Goal: Information Seeking & Learning: Learn about a topic

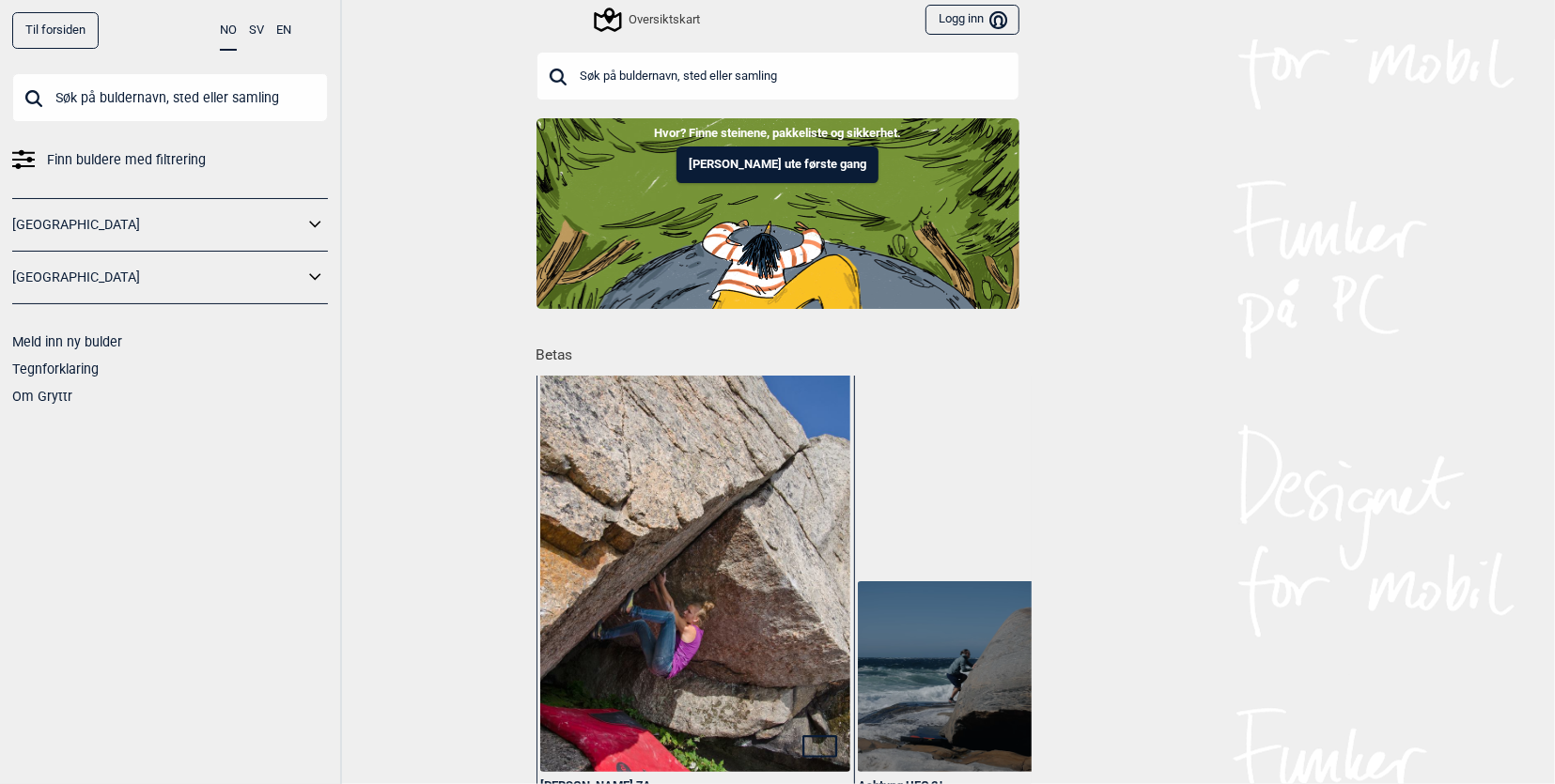
click at [628, 82] on input "text" at bounding box center [778, 76] width 483 height 49
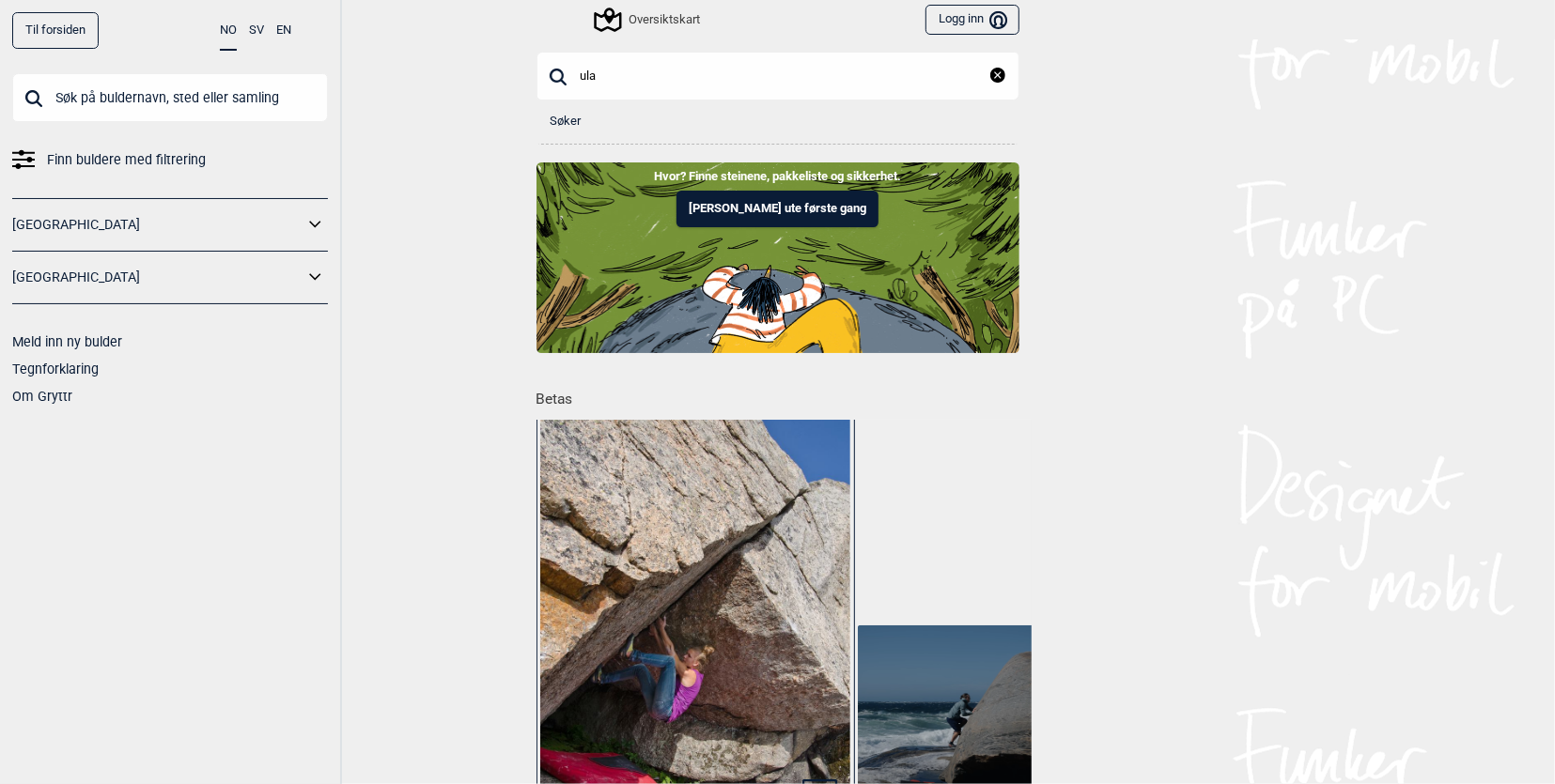
type input "ula"
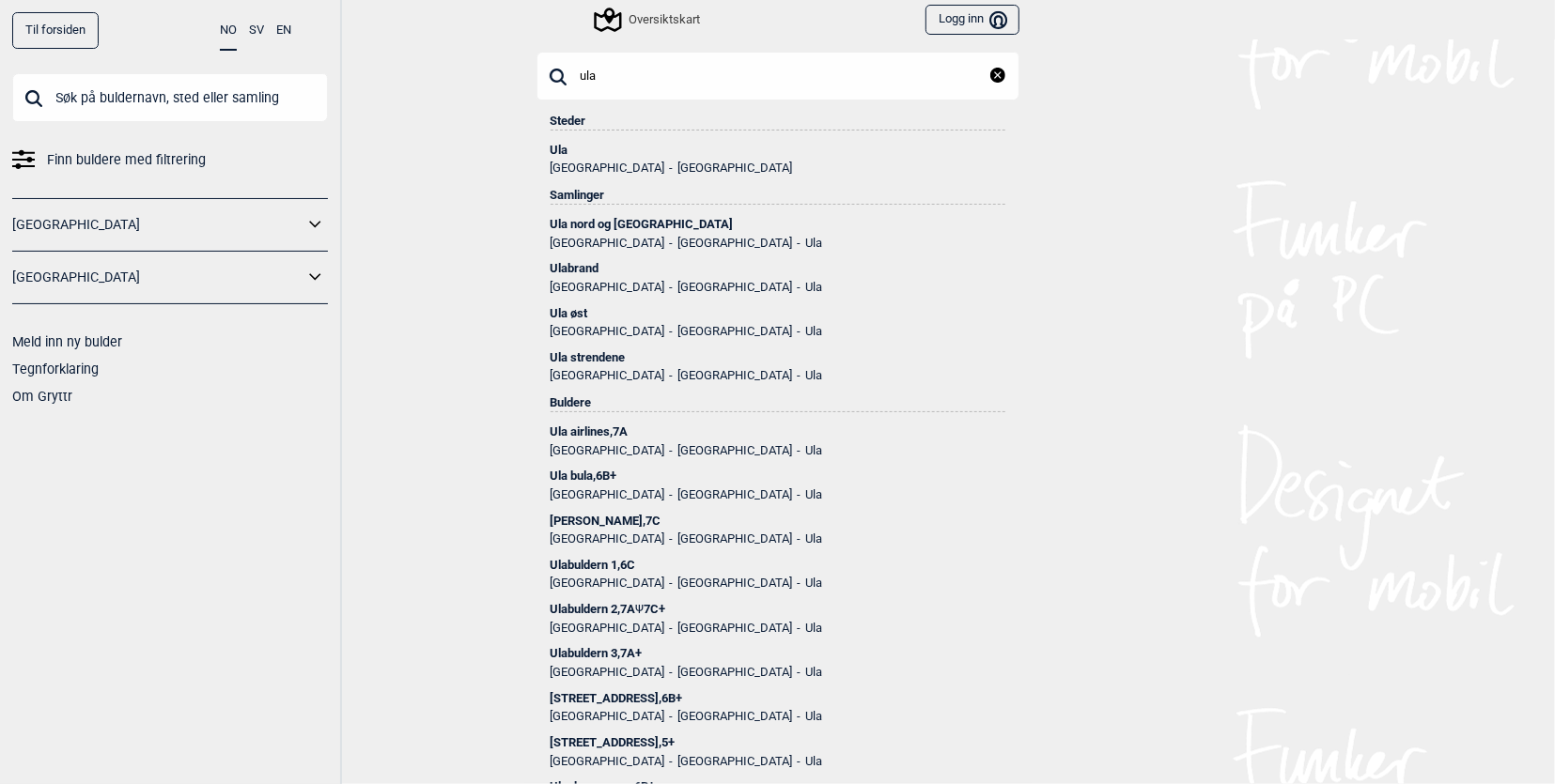
click at [567, 147] on div "Ula" at bounding box center [778, 150] width 455 height 13
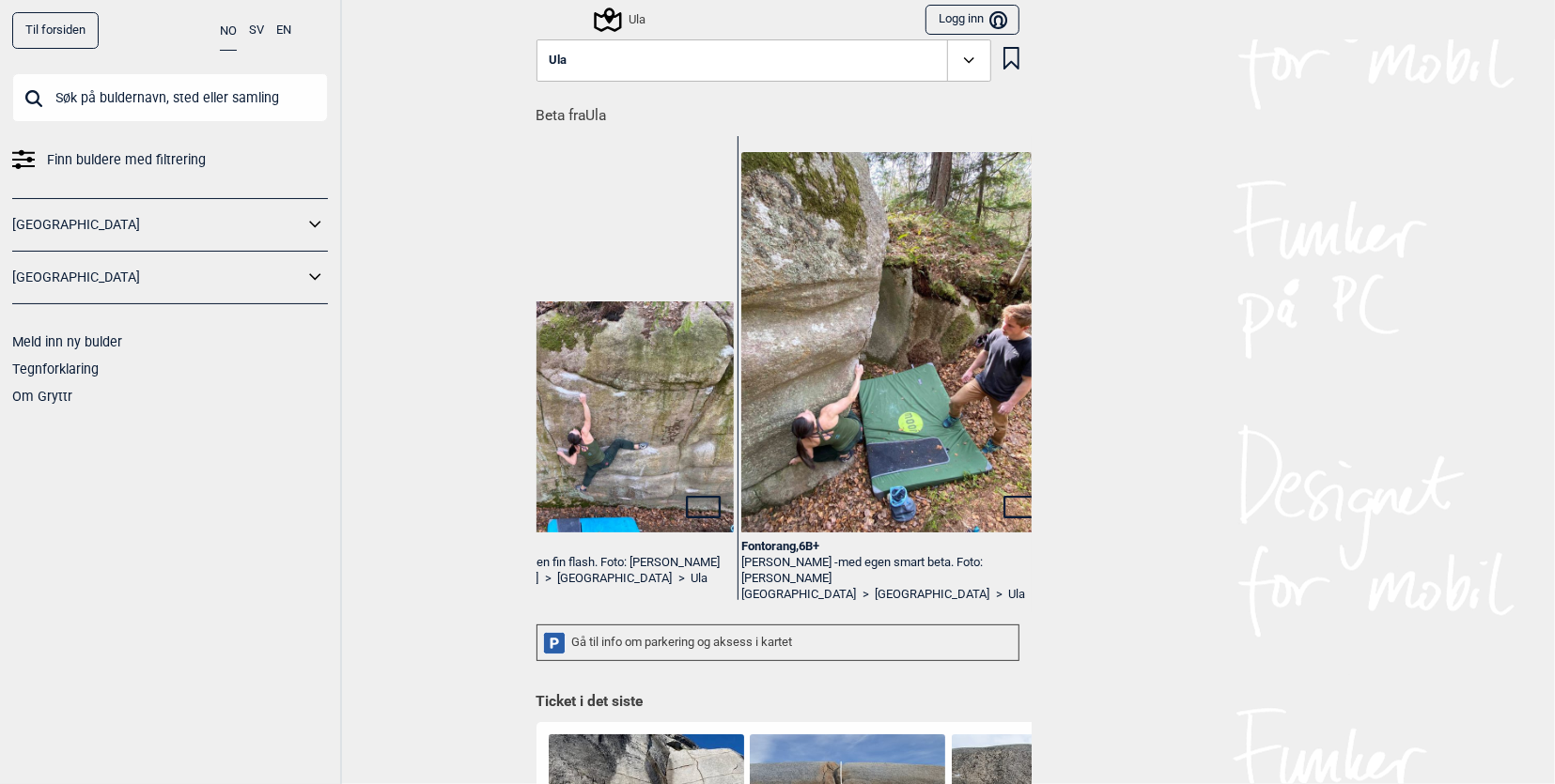
scroll to position [0, 14889]
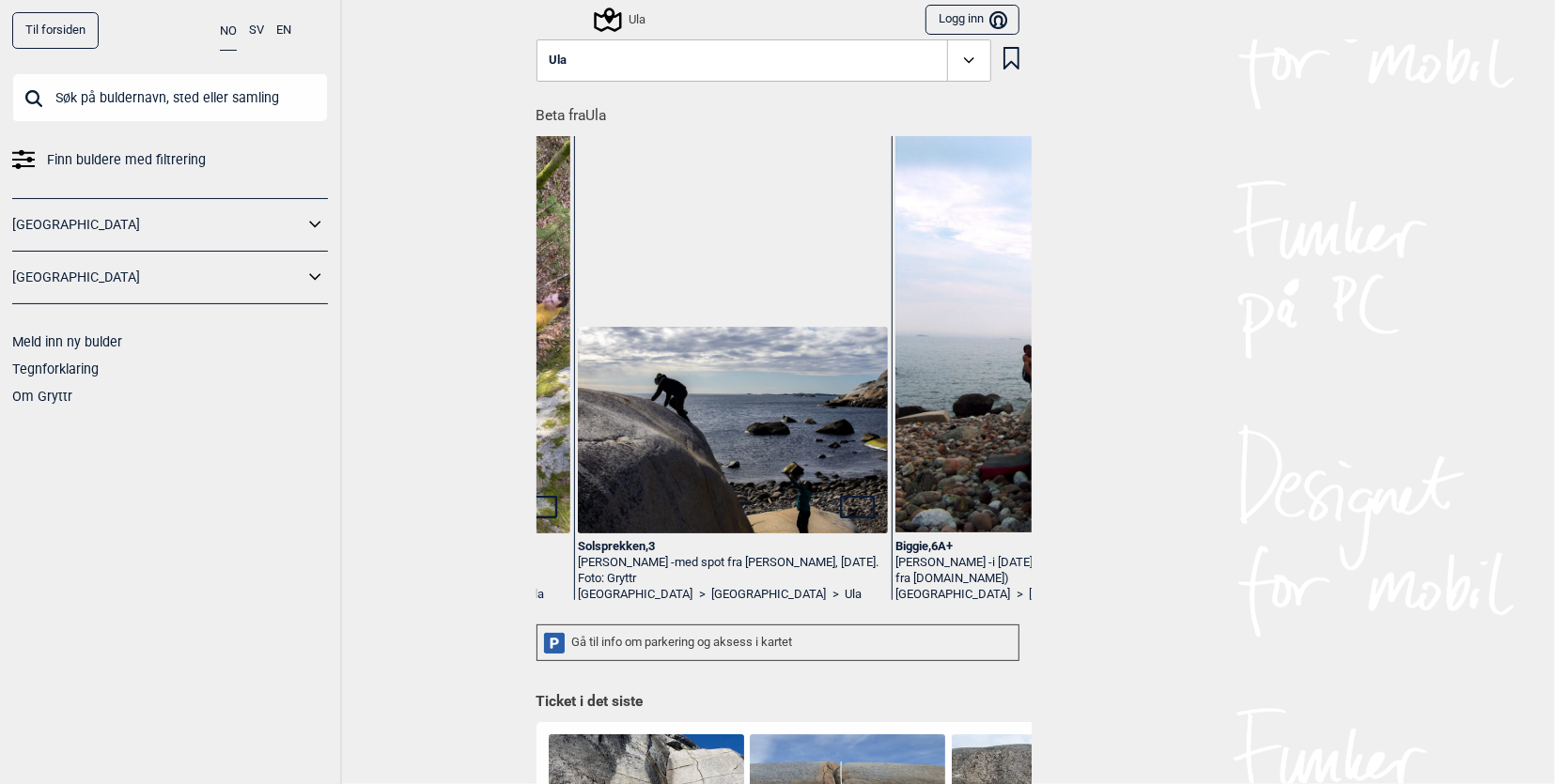
click at [565, 57] on button "Ula" at bounding box center [764, 60] width 455 height 43
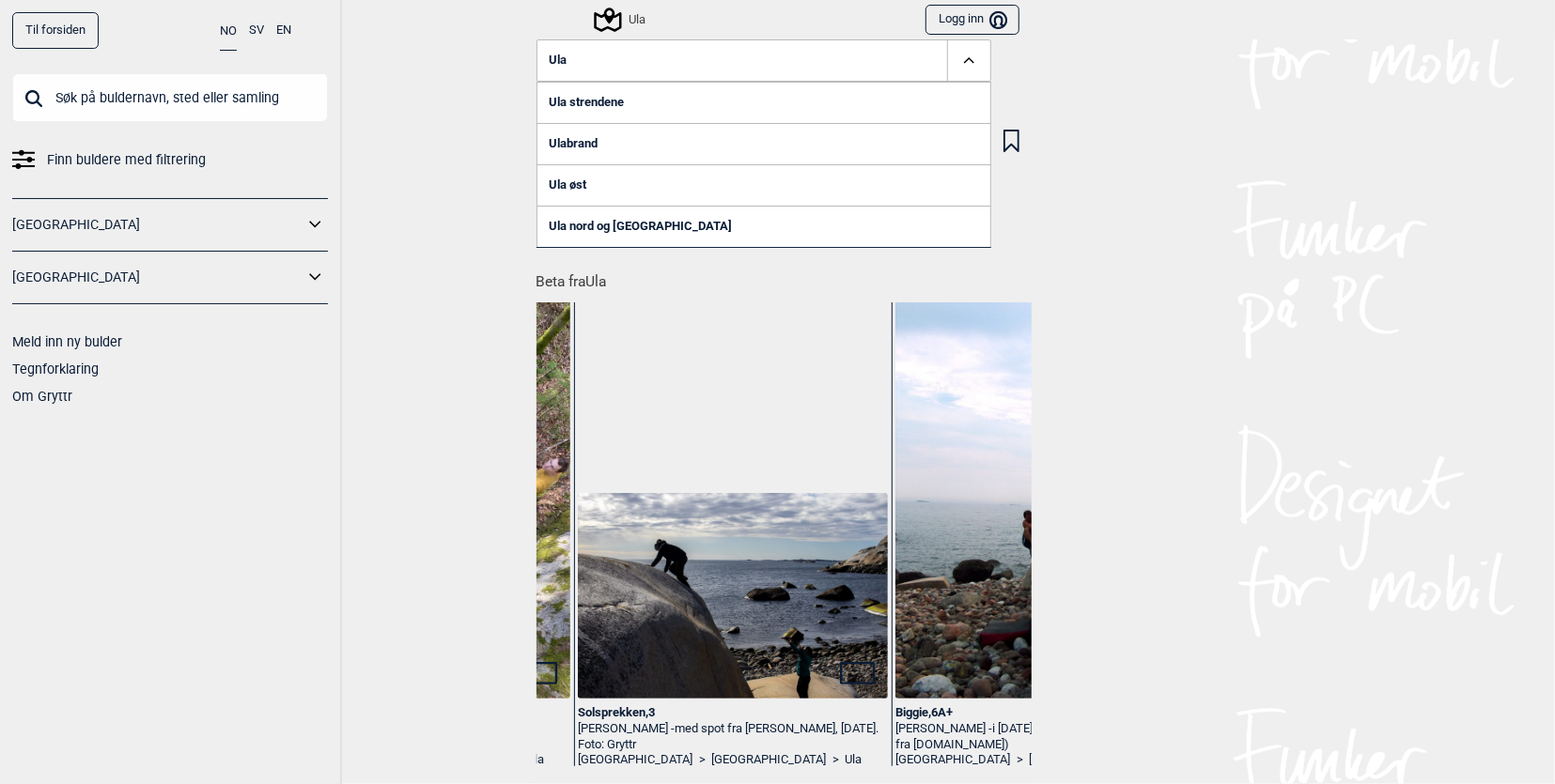
click at [572, 95] on link "Ula strendene" at bounding box center [764, 101] width 455 height 41
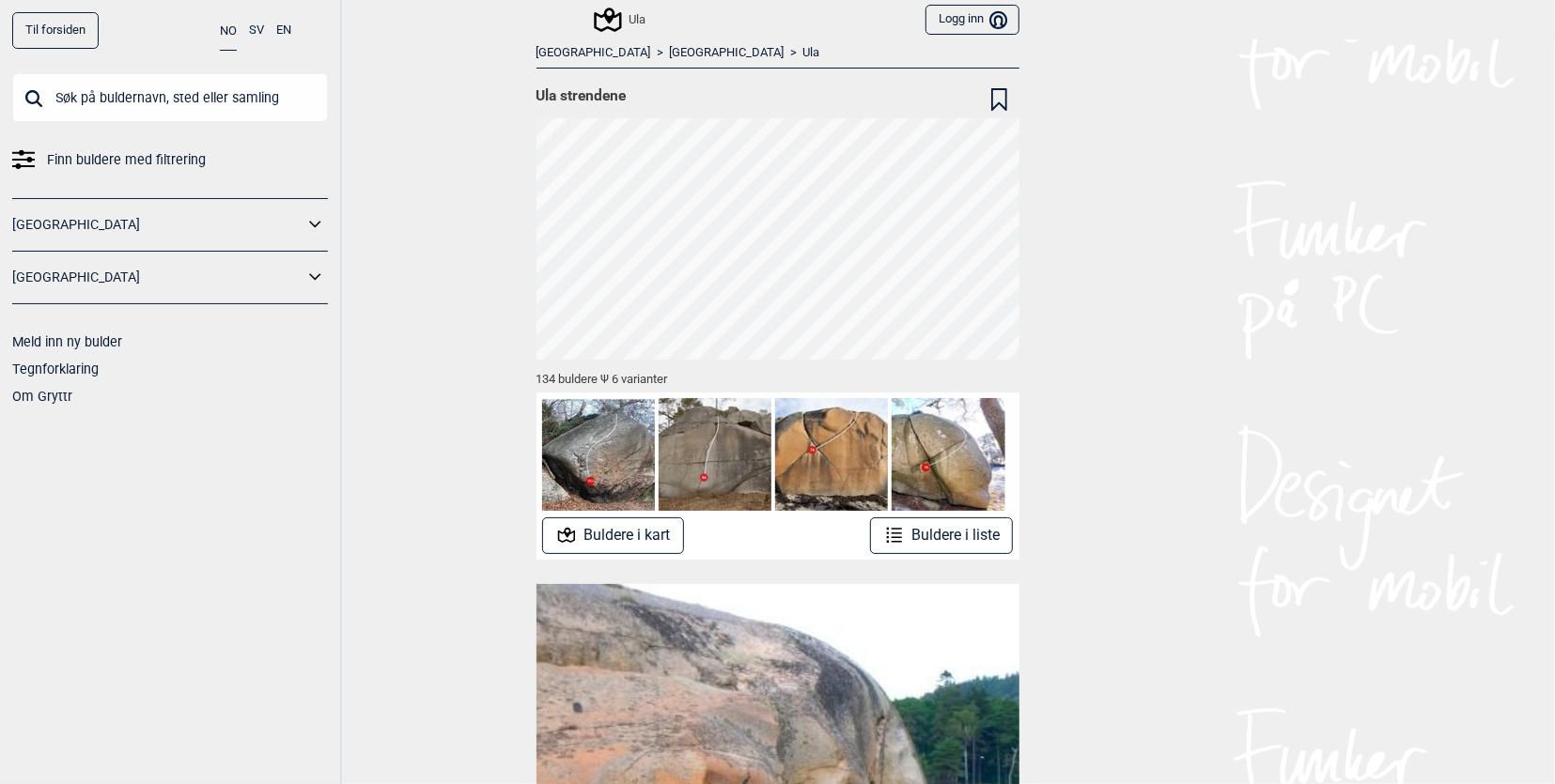
click at [813, 432] on img at bounding box center [832, 455] width 113 height 113
click at [959, 534] on button "Buldere i liste" at bounding box center [942, 535] width 143 height 36
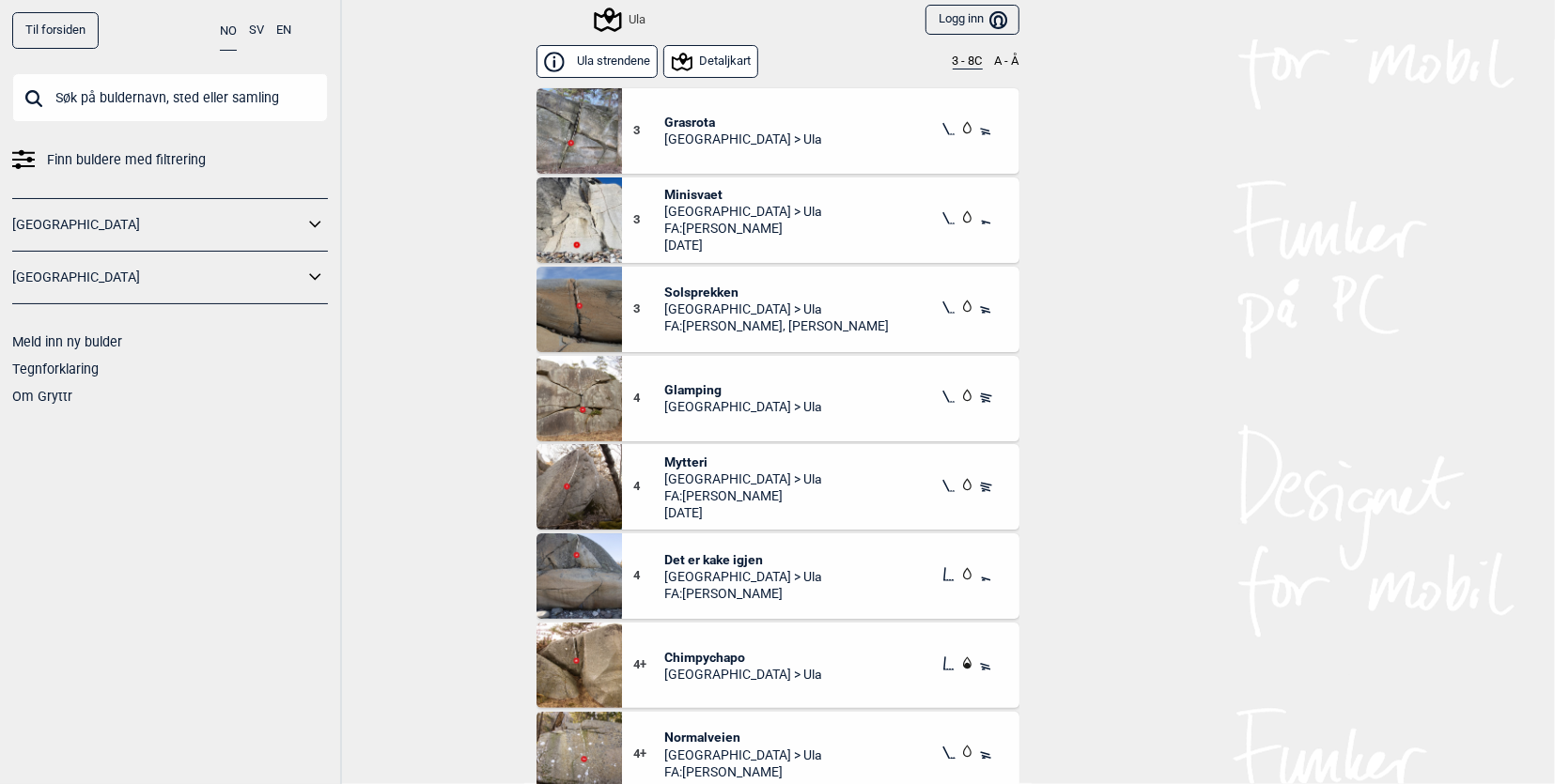
click at [125, 103] on input "text" at bounding box center [170, 98] width 316 height 49
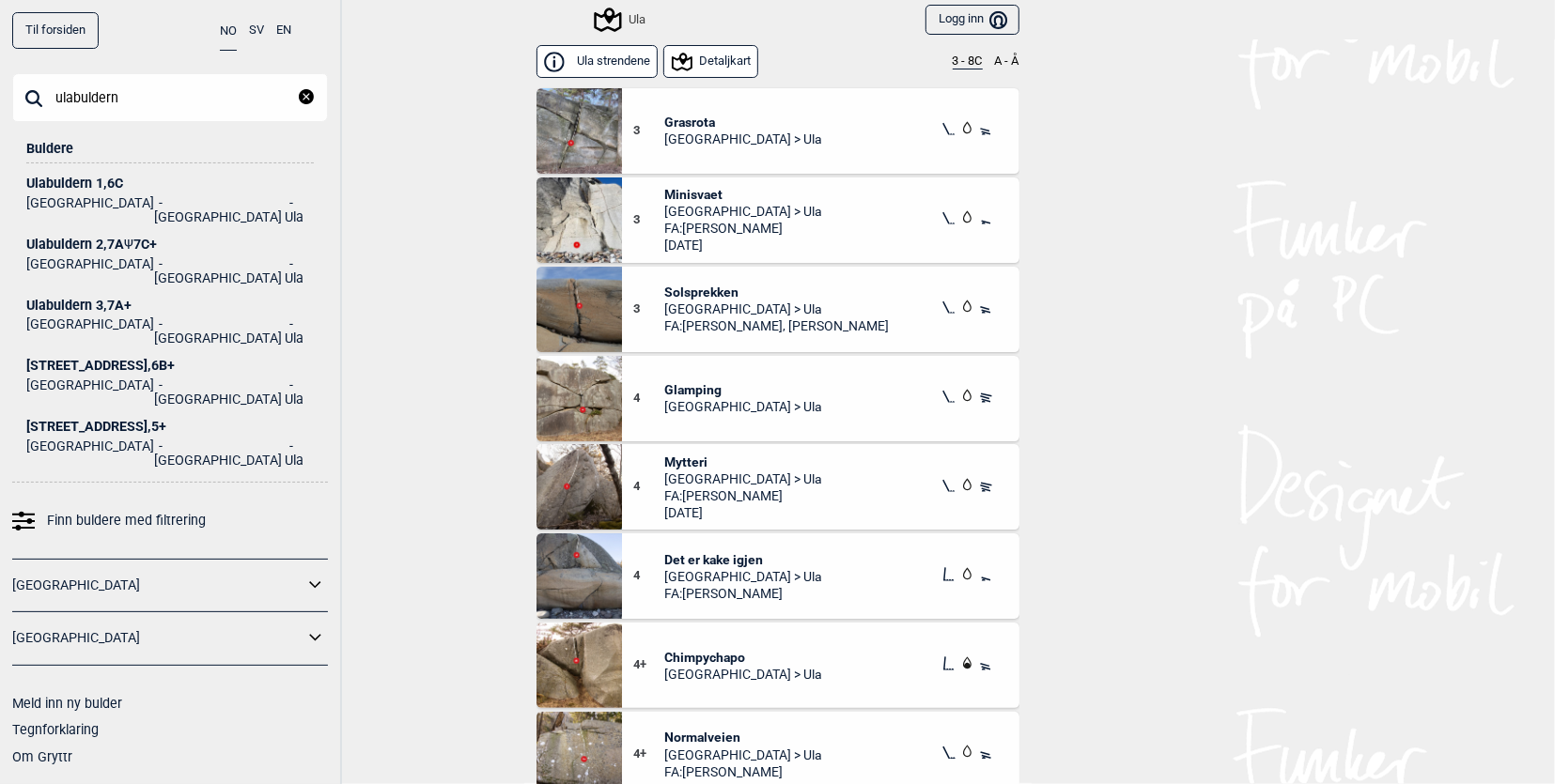
type input "ulabuldern"
click at [92, 188] on div "[STREET_ADDRESS]" at bounding box center [170, 184] width 288 height 14
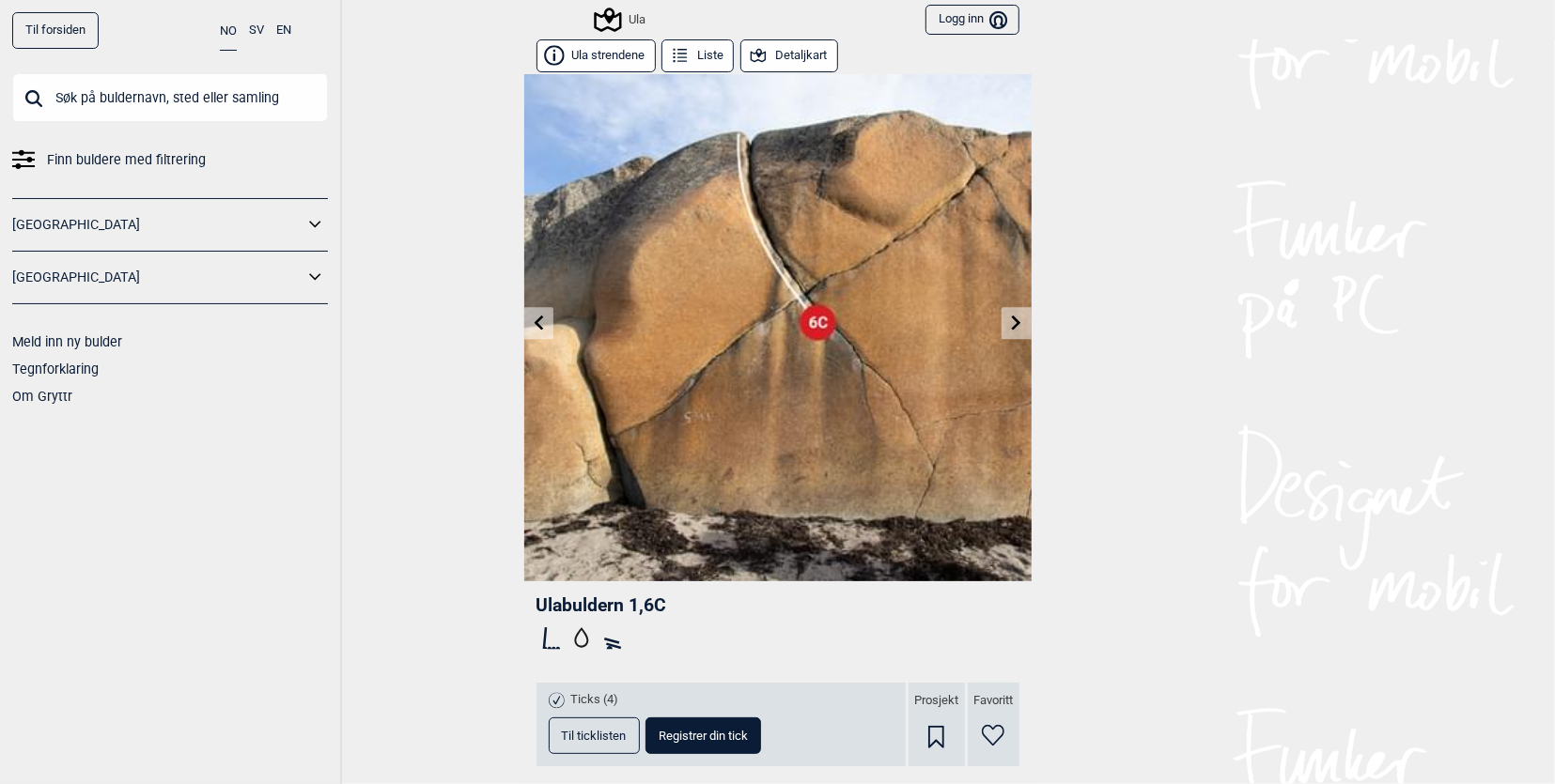
click at [538, 329] on link at bounding box center [538, 323] width 29 height 31
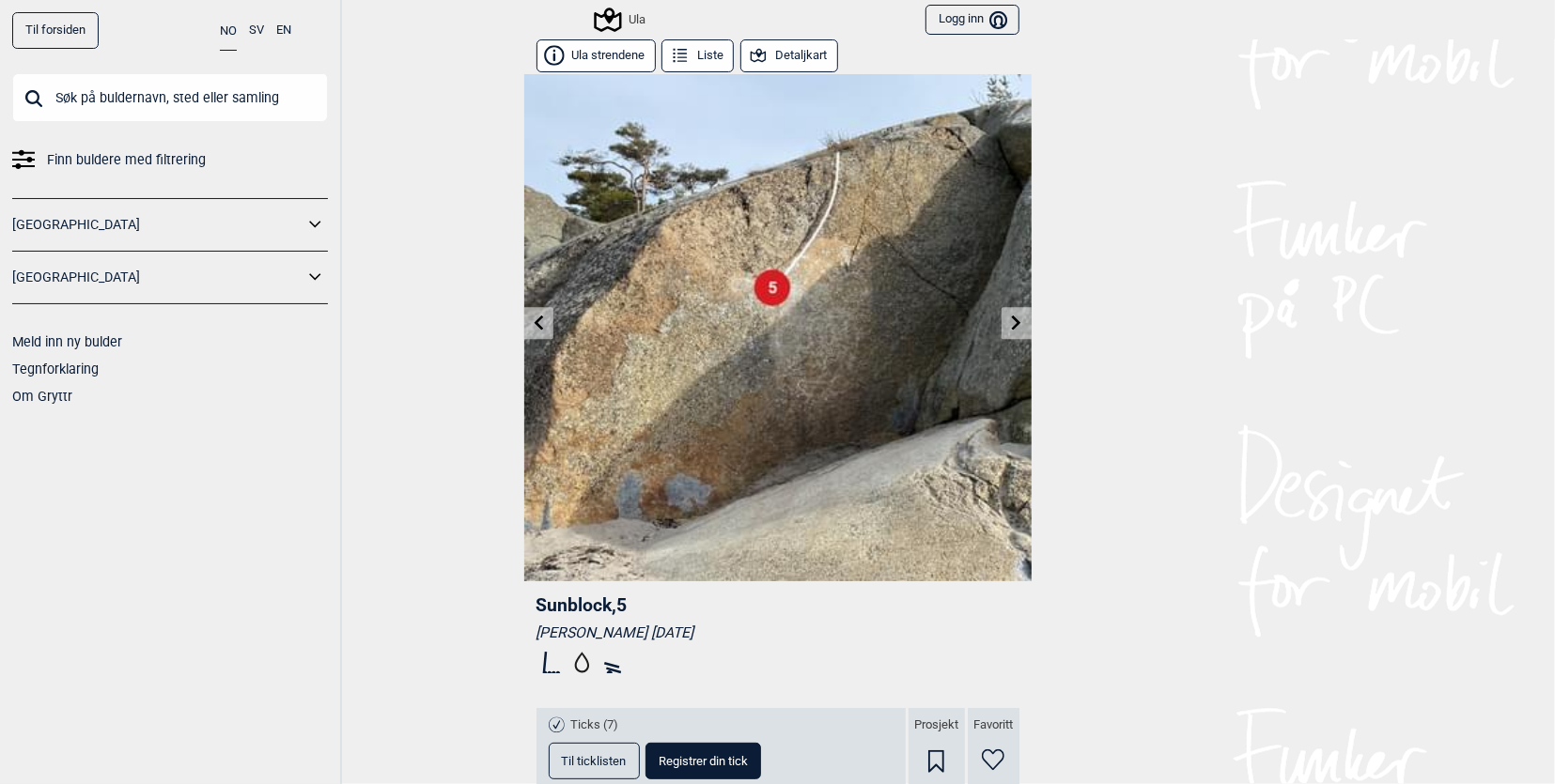
click at [1001, 313] on link at bounding box center [1016, 323] width 29 height 31
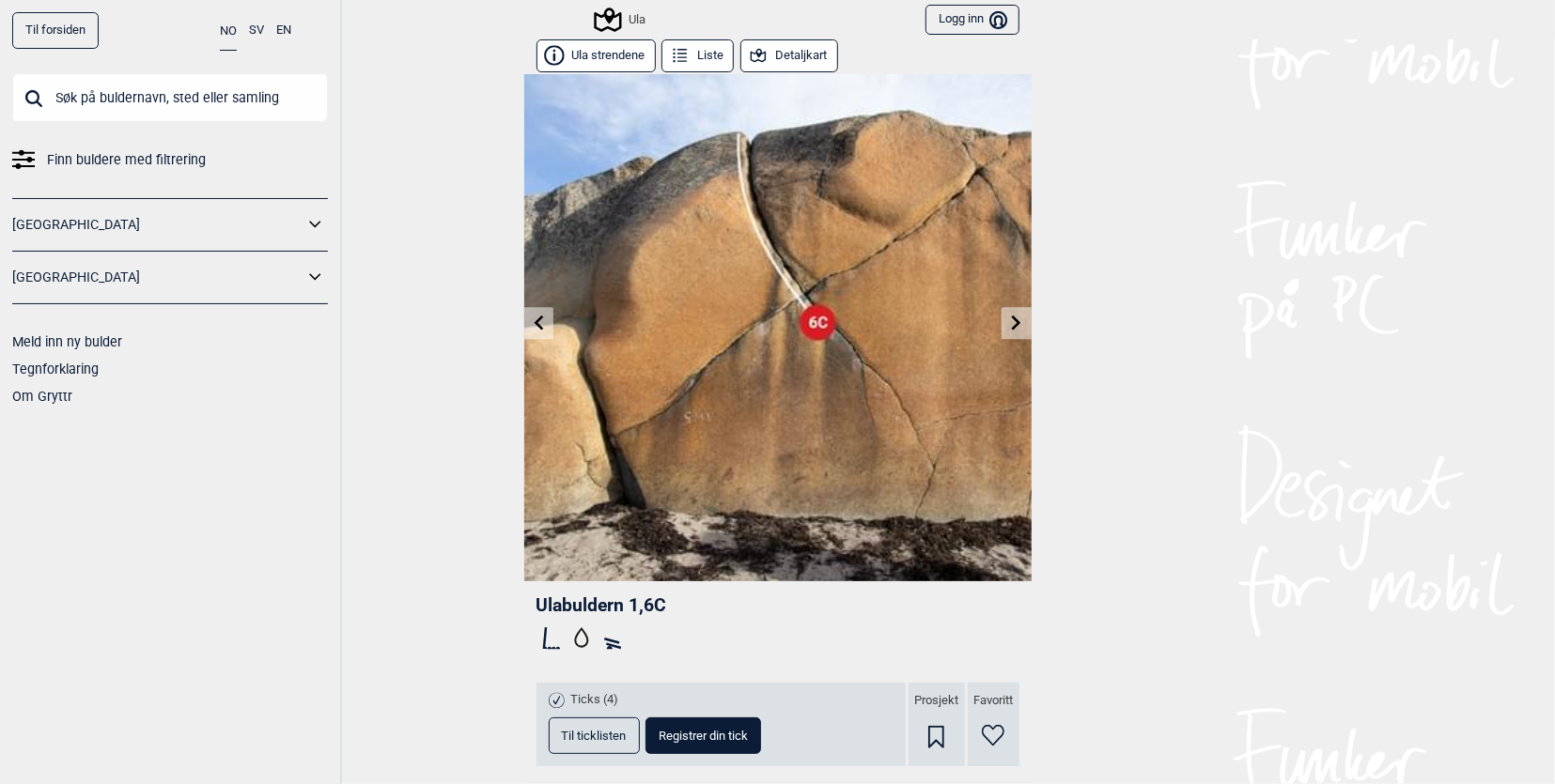
click at [1001, 313] on link at bounding box center [1016, 323] width 29 height 31
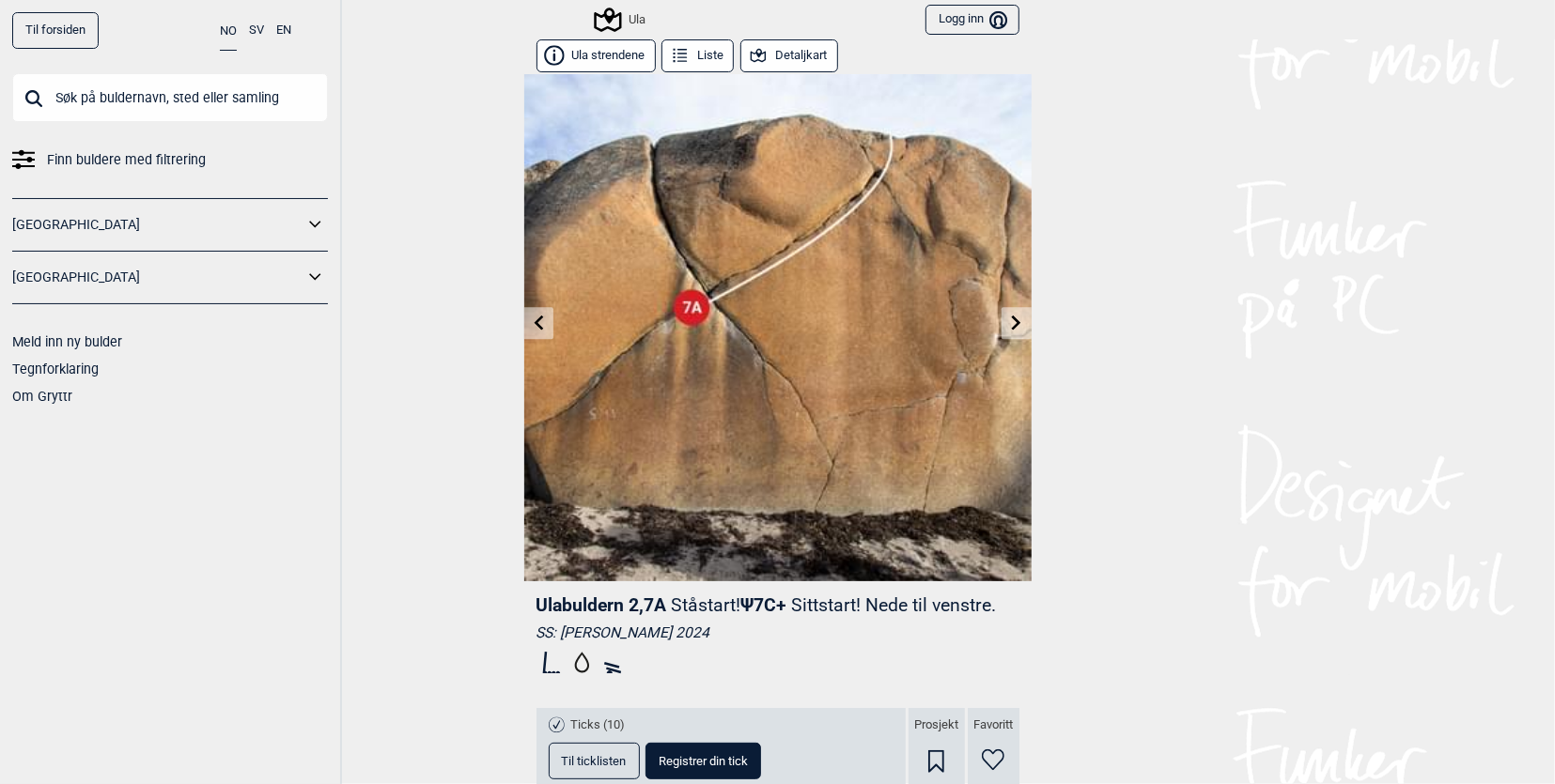
click at [1001, 314] on link at bounding box center [1016, 323] width 29 height 31
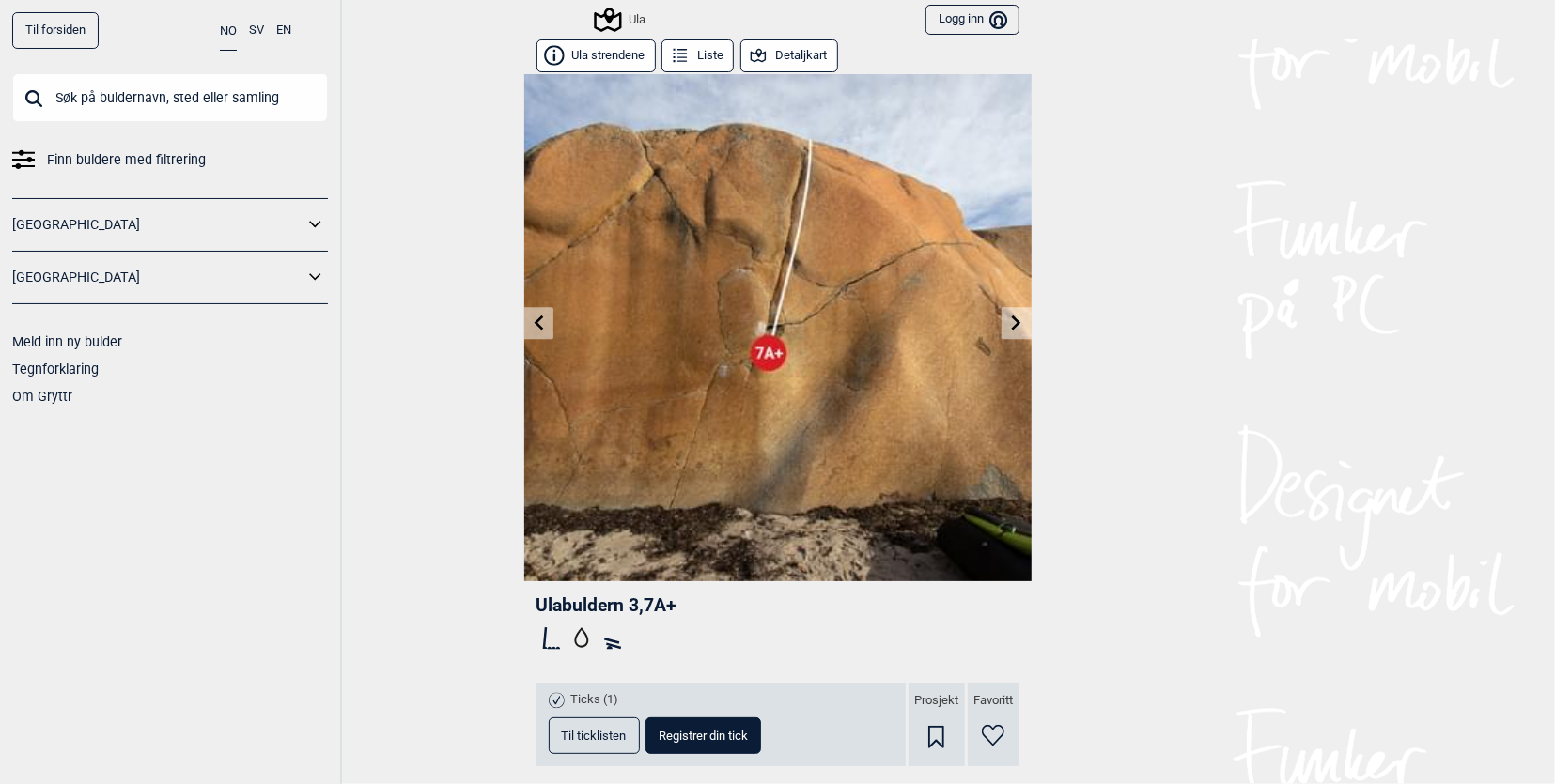
click at [1001, 313] on link at bounding box center [1016, 323] width 29 height 31
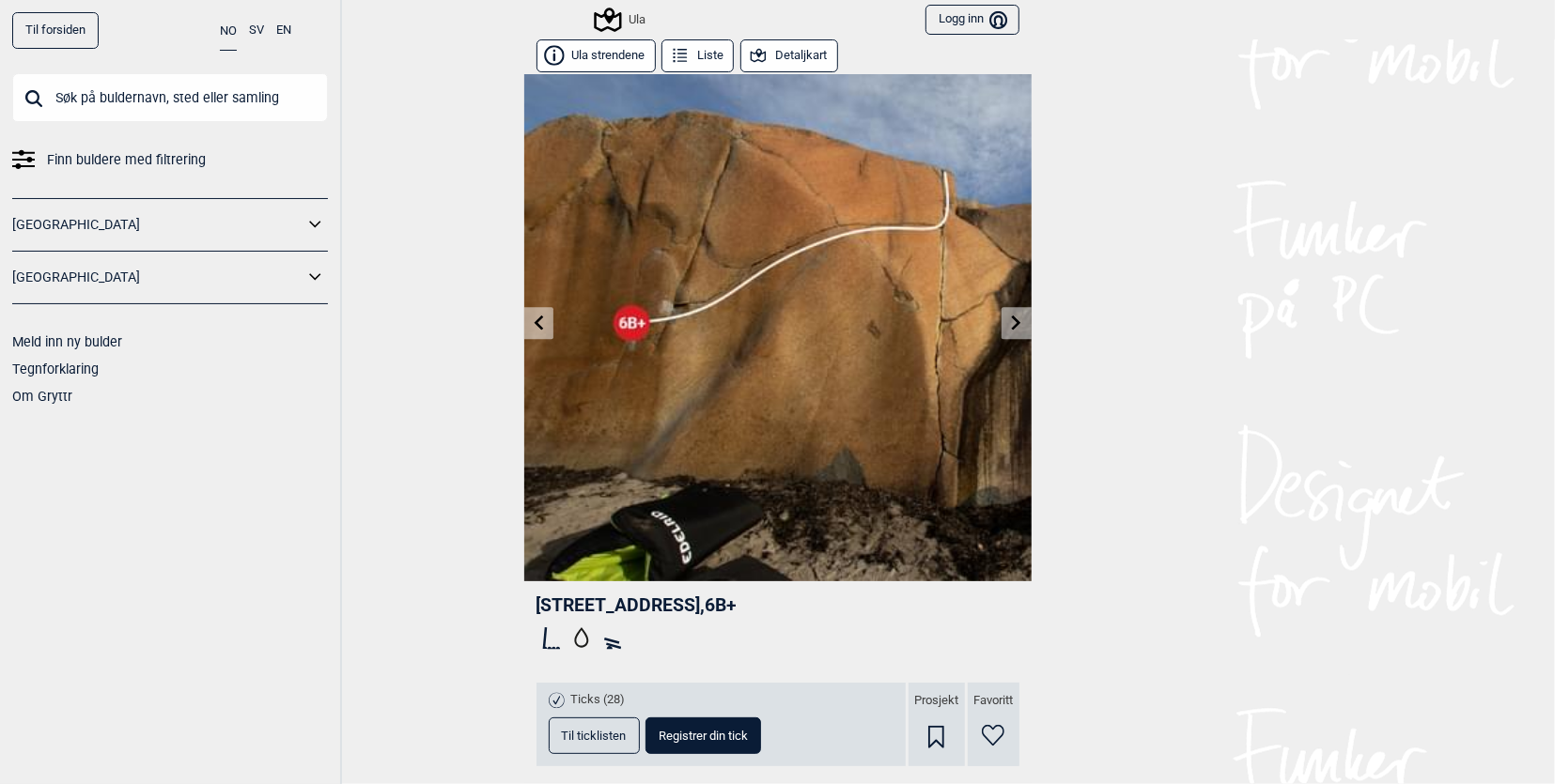
click at [1001, 315] on link at bounding box center [1016, 323] width 29 height 31
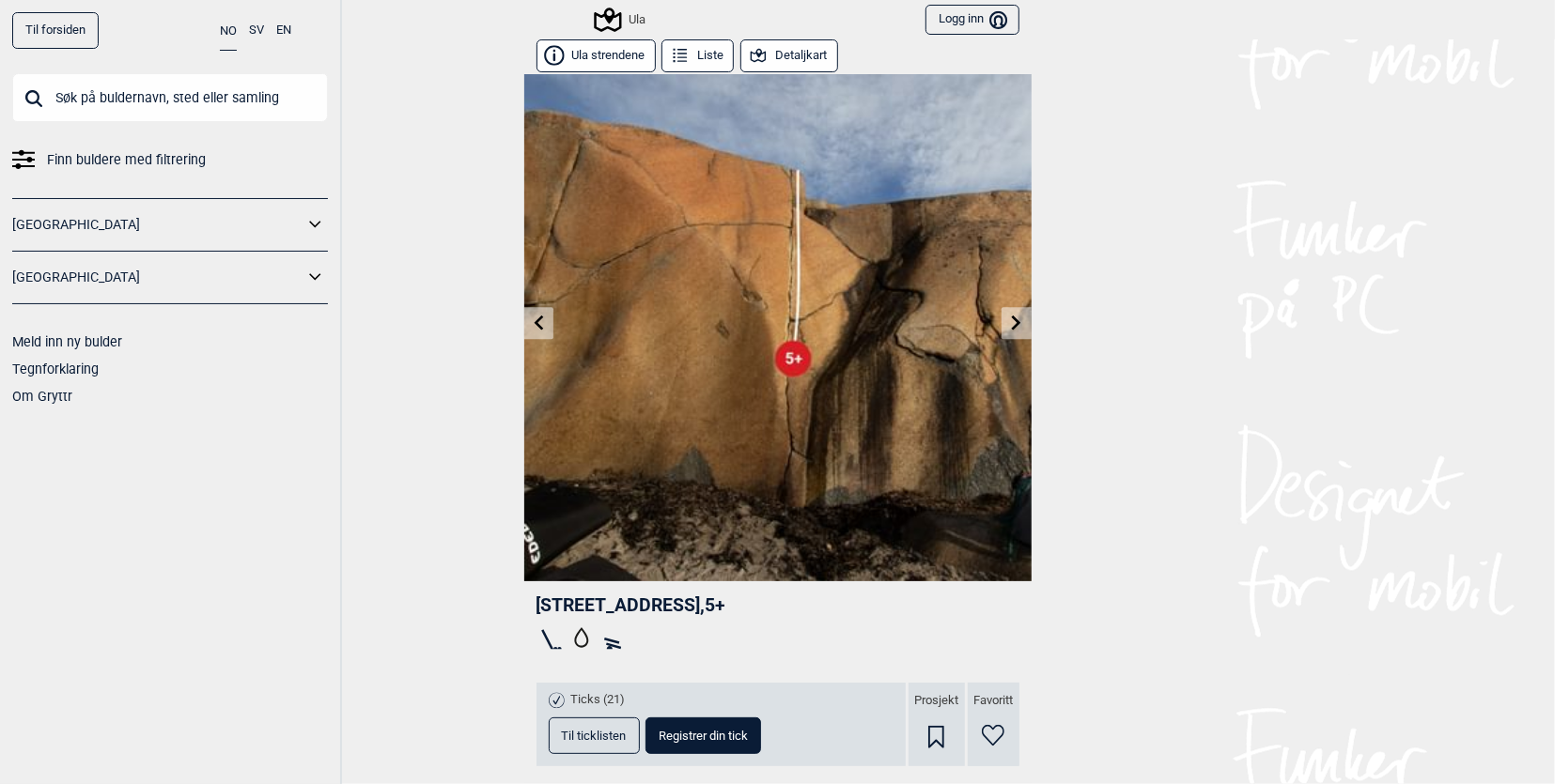
click at [534, 322] on icon at bounding box center [538, 322] width 15 height 15
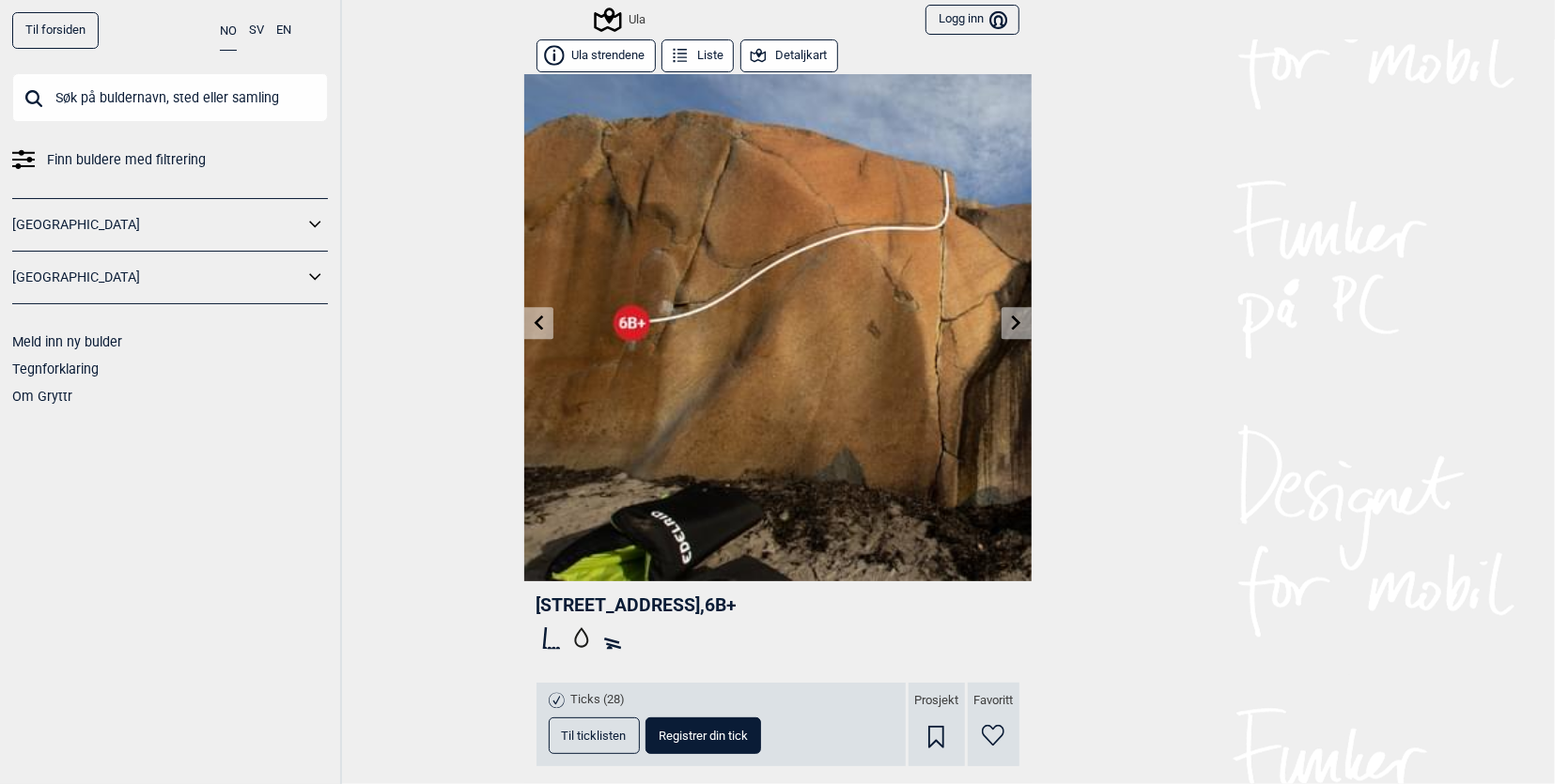
click at [534, 322] on icon at bounding box center [538, 322] width 15 height 15
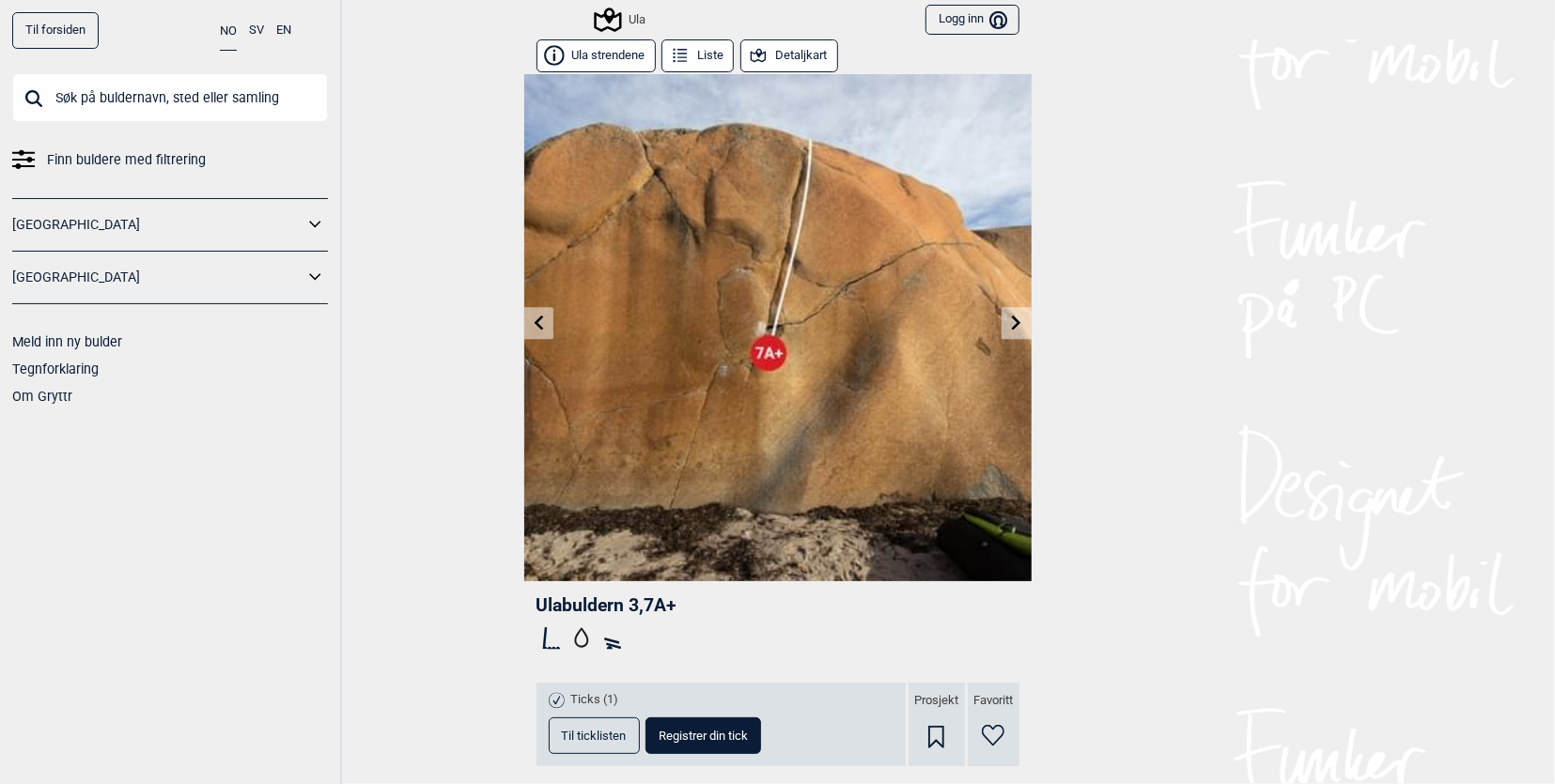
click at [534, 322] on icon at bounding box center [538, 322] width 15 height 15
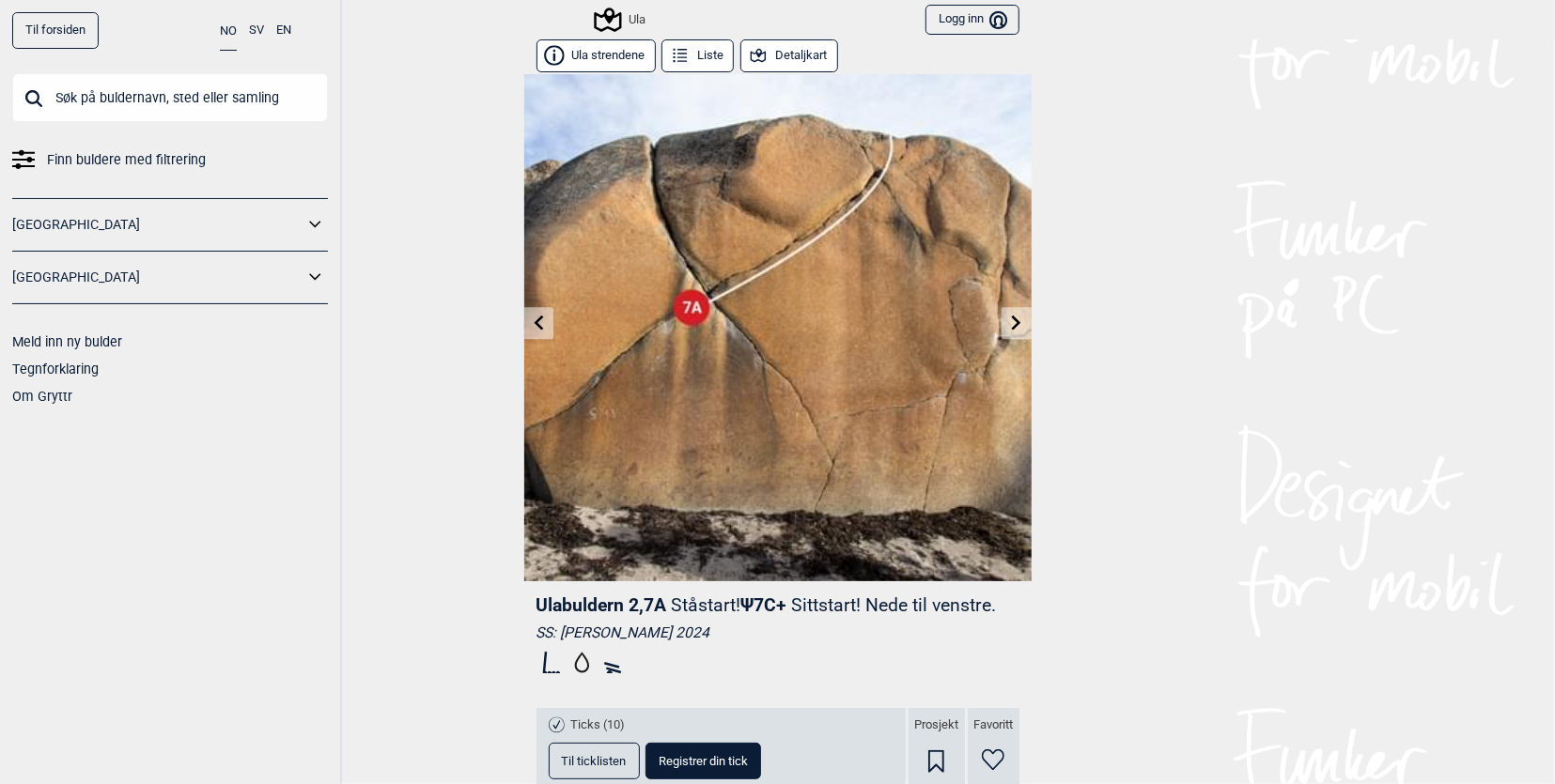
click at [531, 328] on icon at bounding box center [538, 322] width 15 height 15
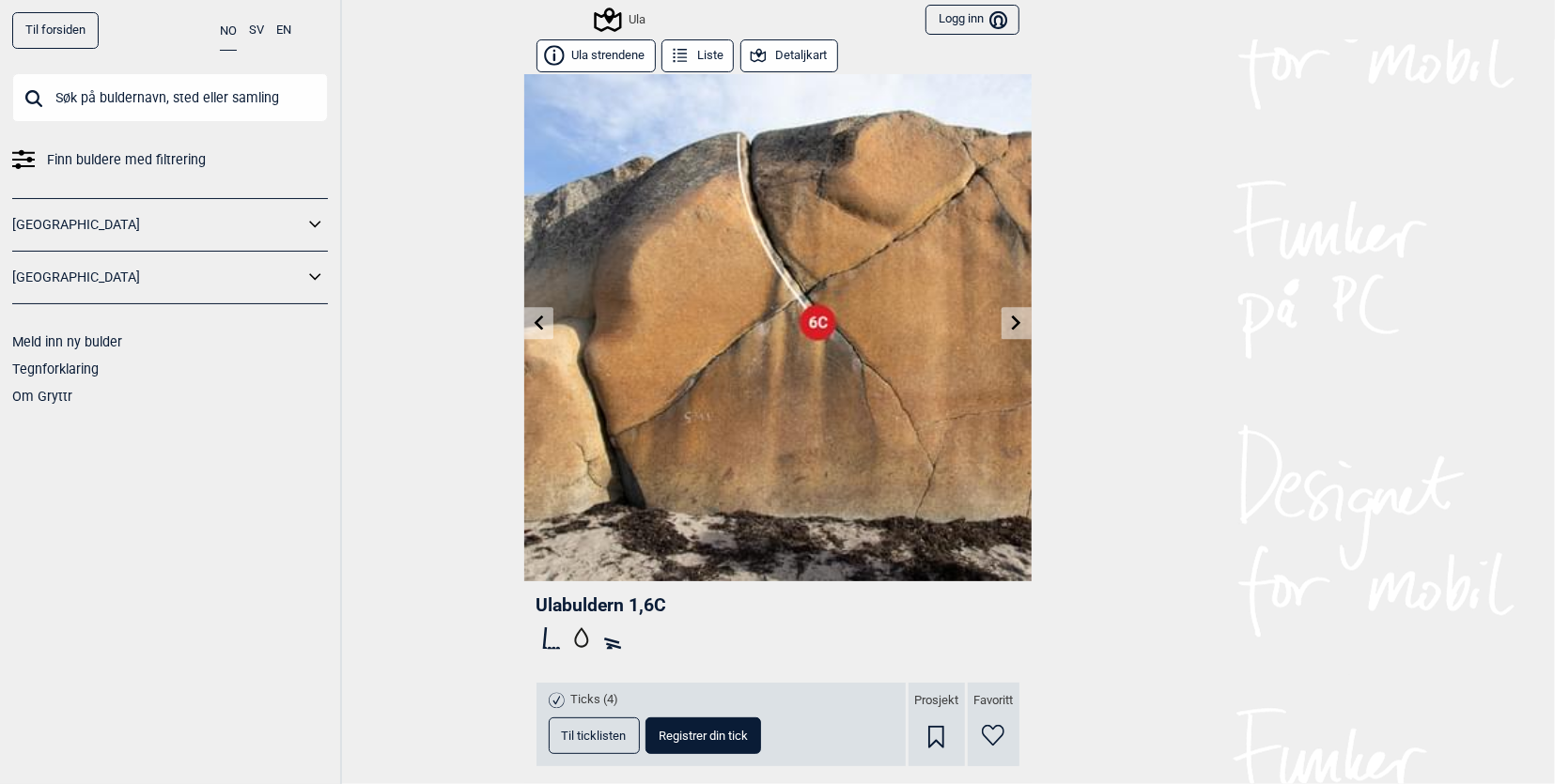
click at [1016, 320] on link at bounding box center [1016, 323] width 29 height 31
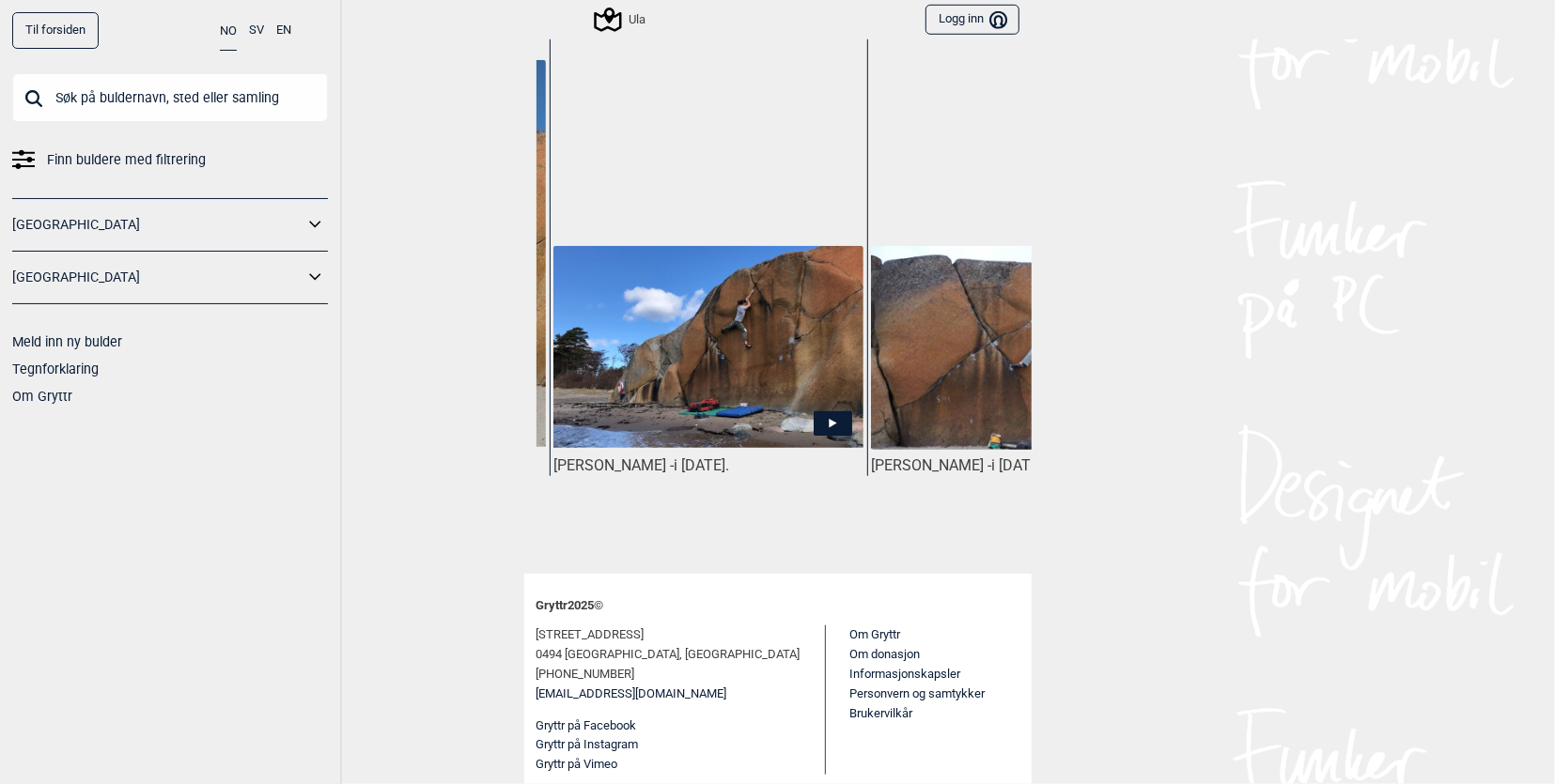
scroll to position [0, 268]
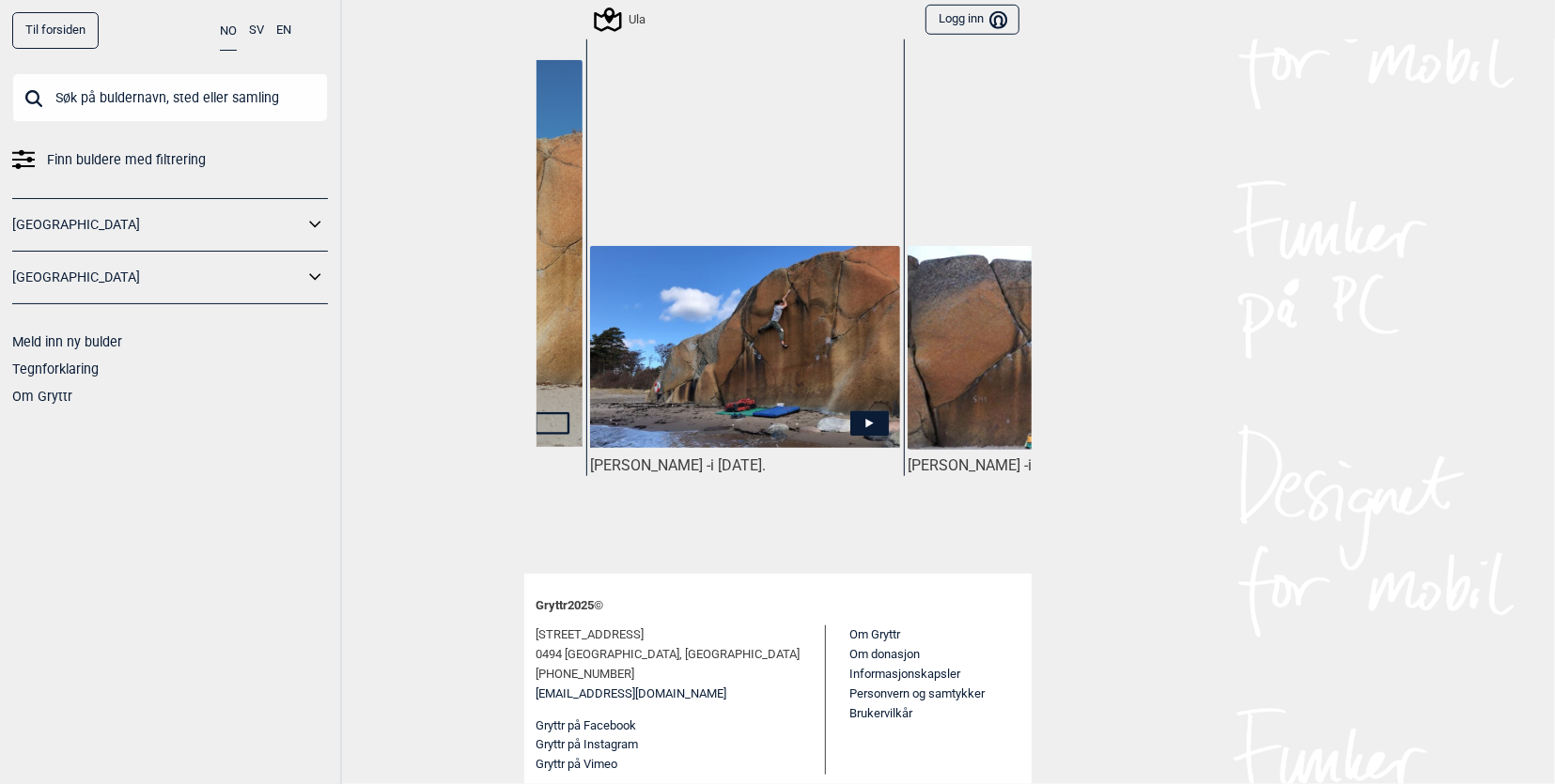
click at [792, 329] on img at bounding box center [744, 346] width 309 height 202
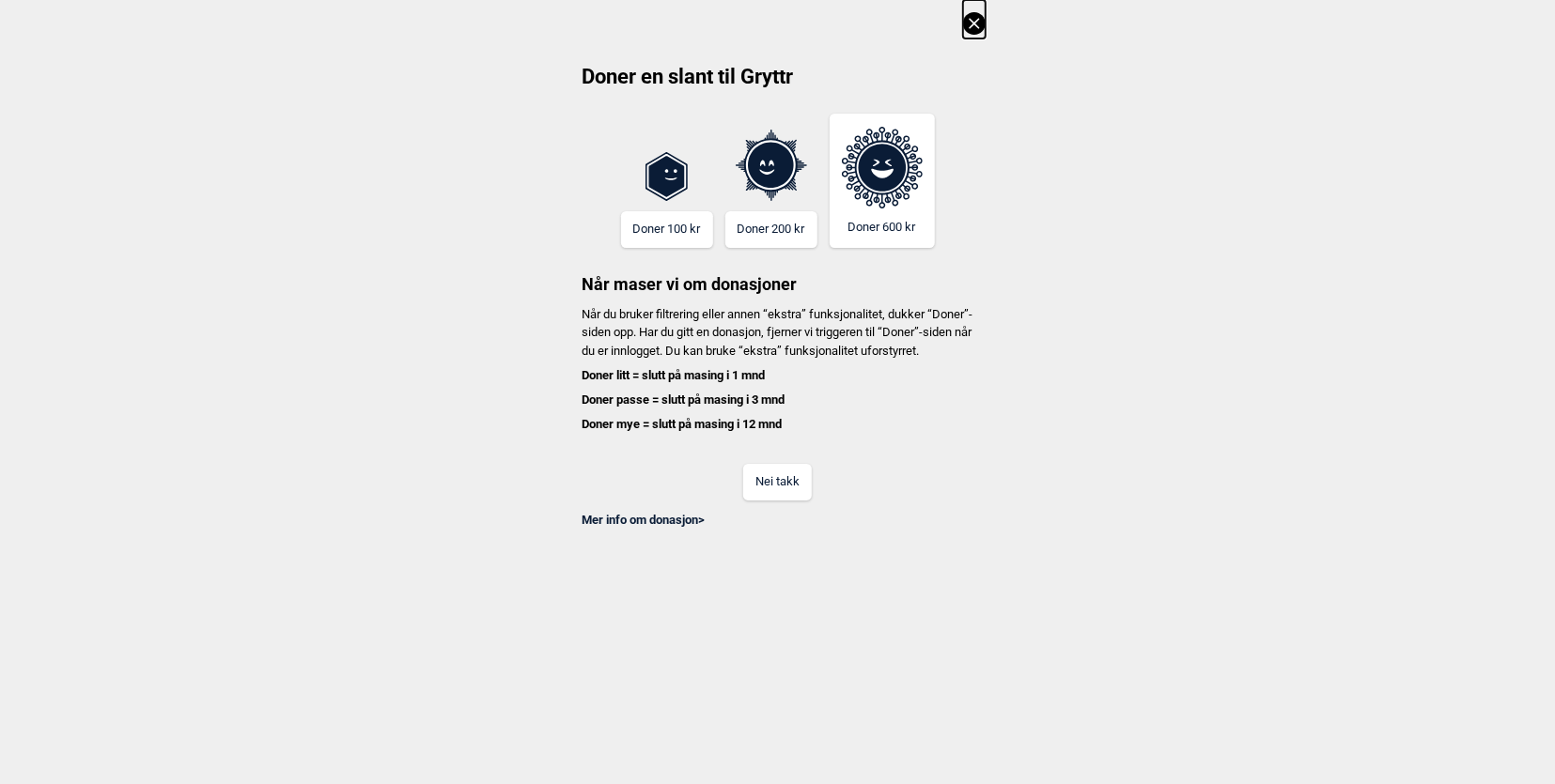
click at [778, 500] on button "Nei takk" at bounding box center [778, 482] width 69 height 36
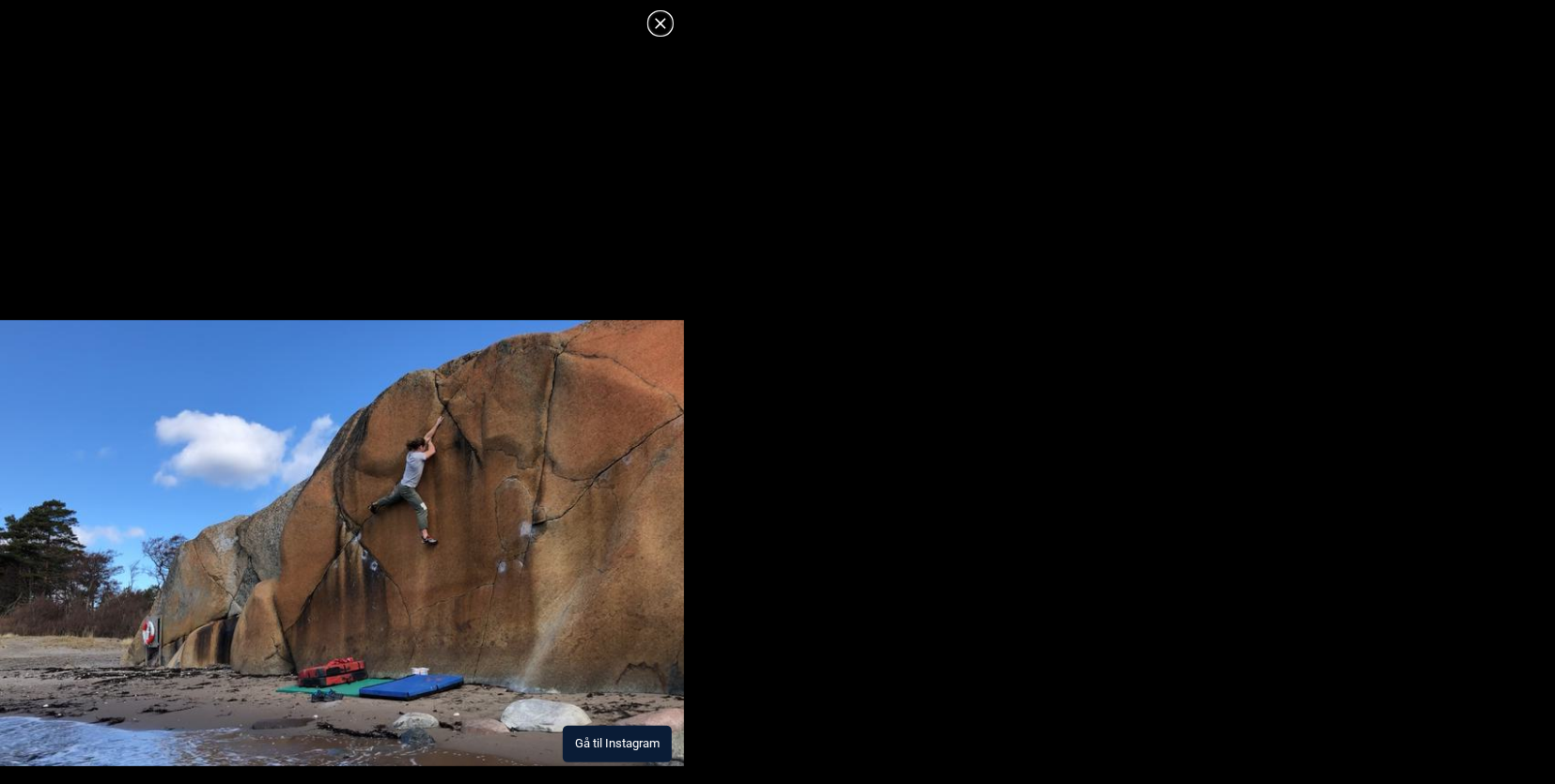
click at [617, 735] on button "Gå til Instagram" at bounding box center [618, 745] width 109 height 36
